Goal: Task Accomplishment & Management: Use online tool/utility

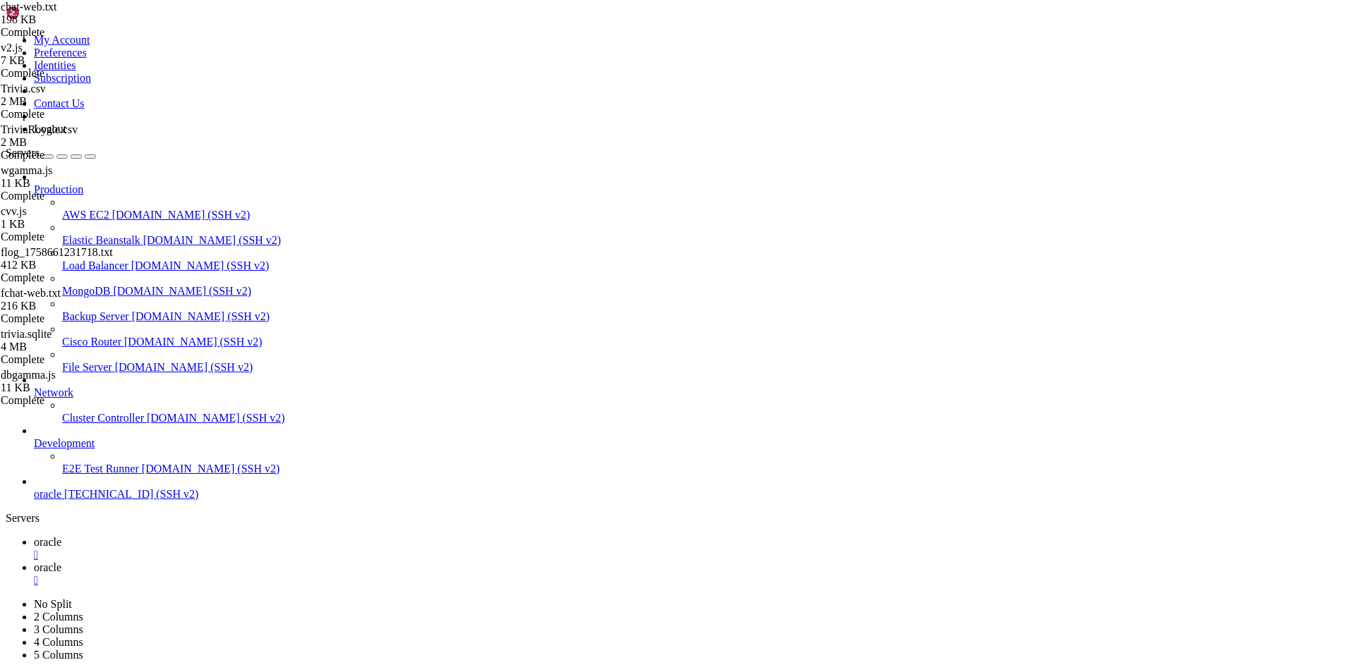
scroll to position [6, 1]
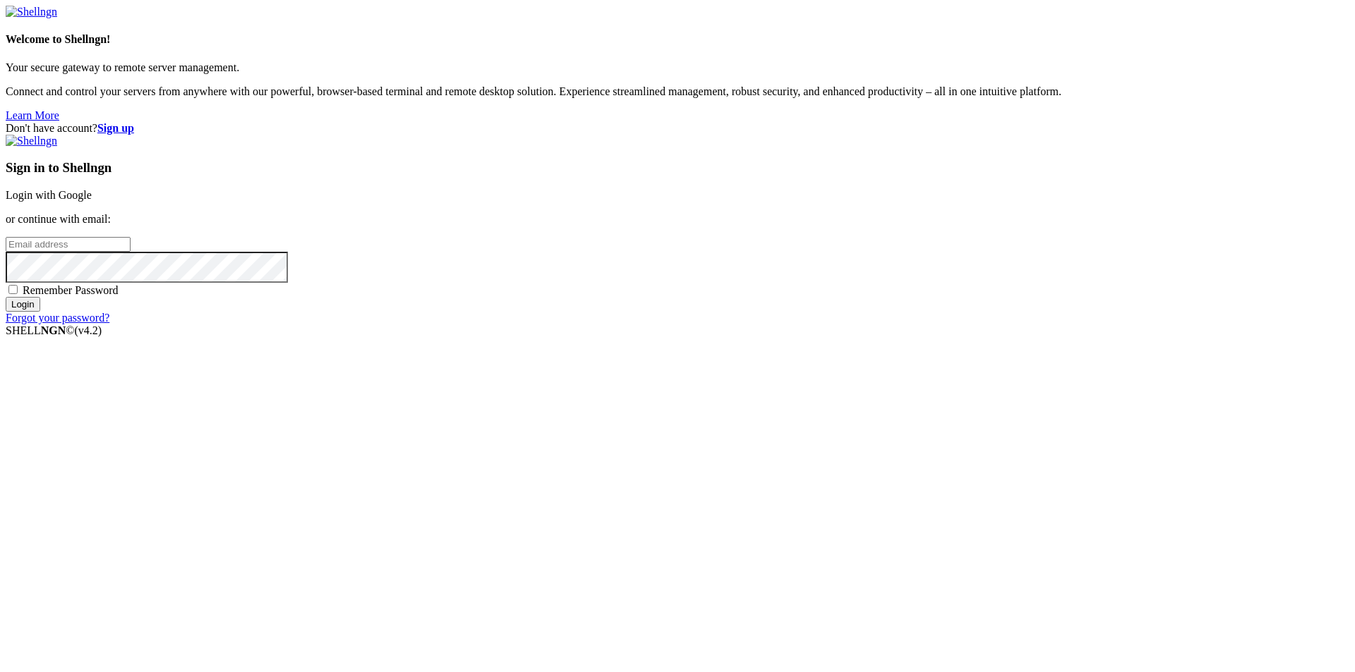
type input "[EMAIL_ADDRESS][DOMAIN_NAME]"
click at [119, 296] on span "Remember Password" at bounding box center [71, 290] width 96 height 12
click at [18, 294] on input "Remember Password" at bounding box center [12, 289] width 9 height 9
checkbox input "true"
click at [780, 325] on div "Sign in to Shellngn Login with Google or continue with email: [EMAIL_ADDRESS][D…" at bounding box center [677, 230] width 1343 height 190
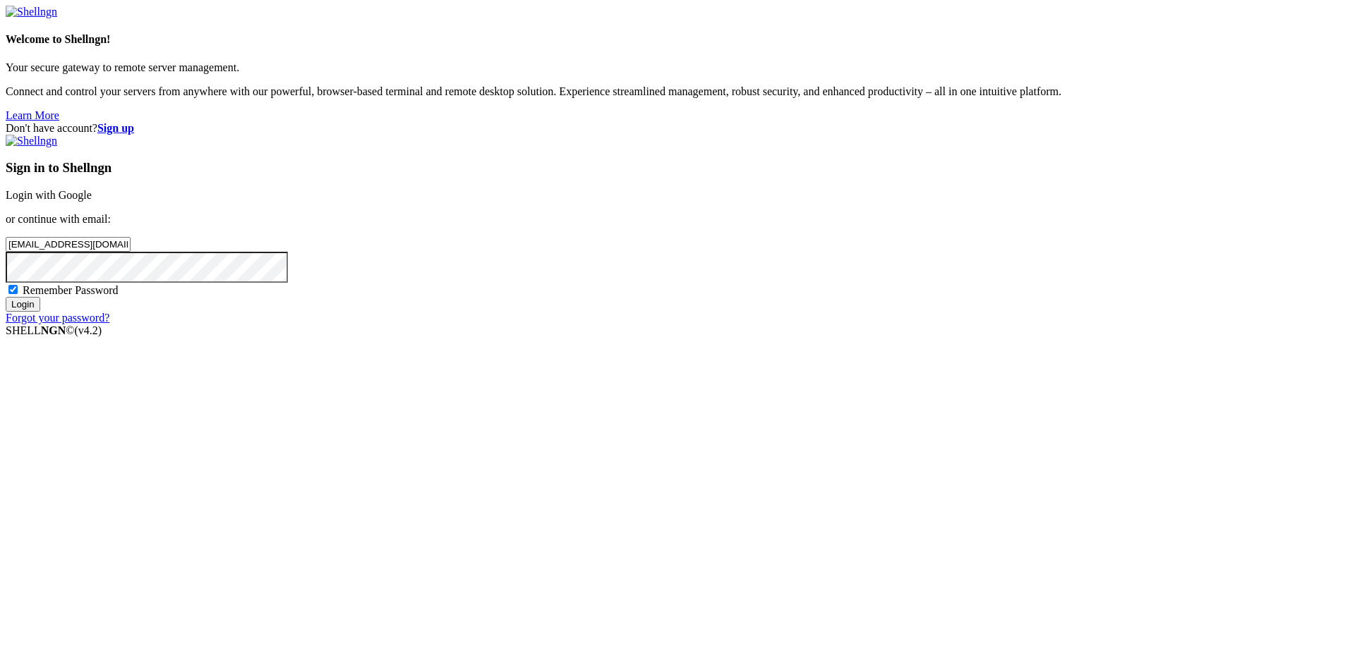
click at [40, 312] on input "Login" at bounding box center [23, 304] width 35 height 15
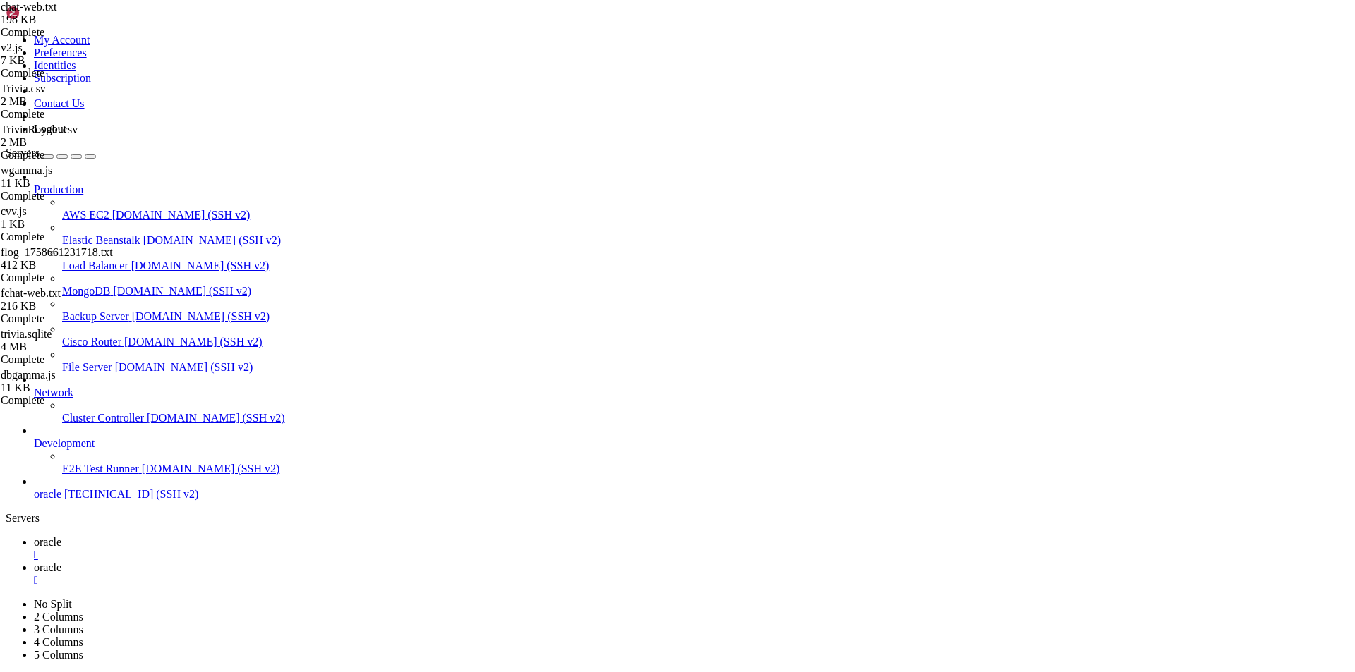
scroll to position [11827, 0]
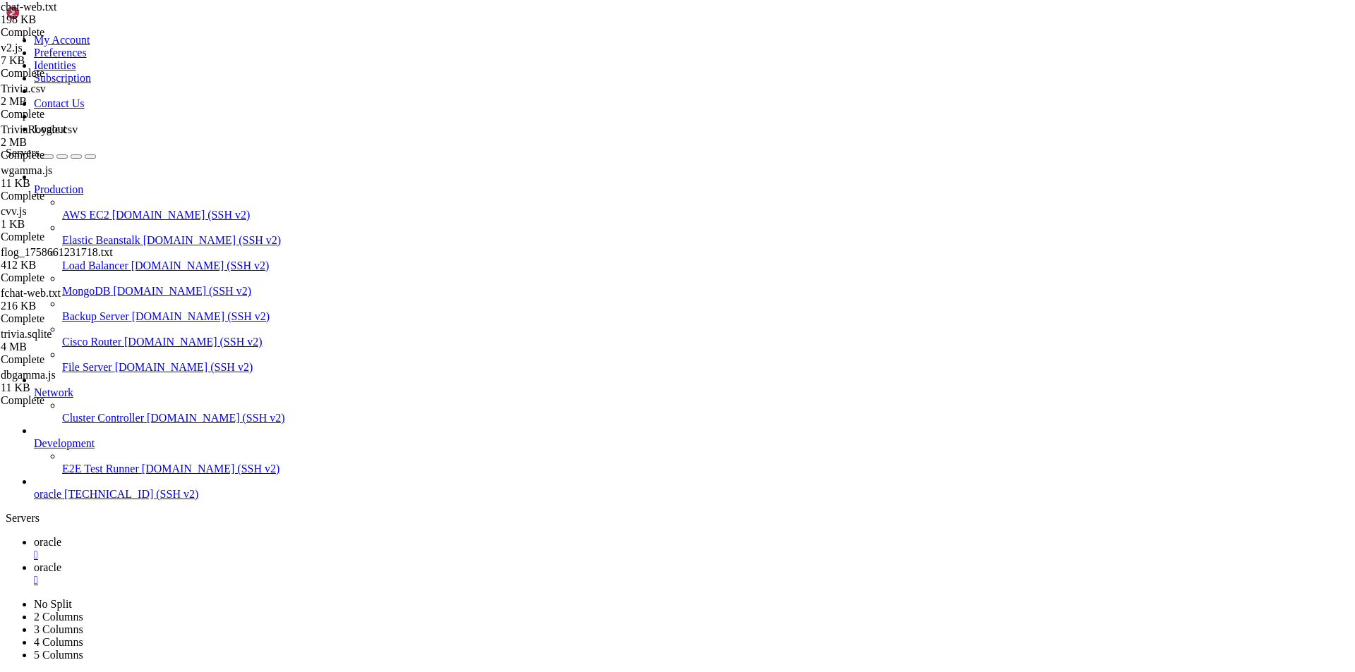
drag, startPoint x: 379, startPoint y: 1373, endPoint x: 812, endPoint y: 1373, distance: 433.2
